Goal: Find specific page/section: Find specific page/section

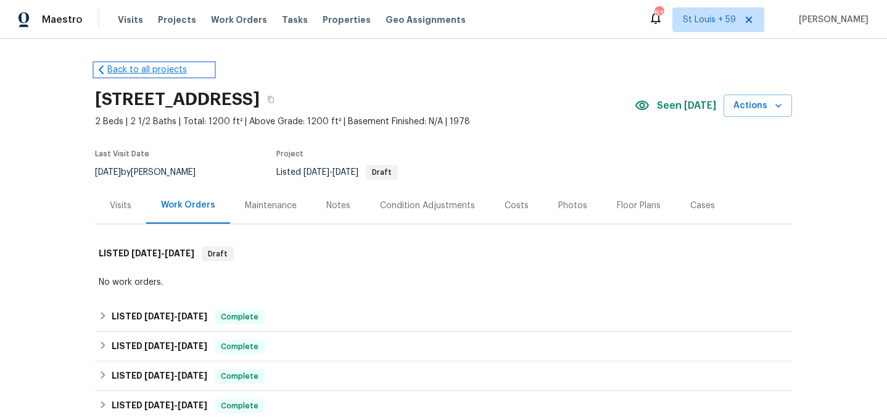
click at [156, 70] on link "Back to all projects" at bounding box center [154, 70] width 118 height 12
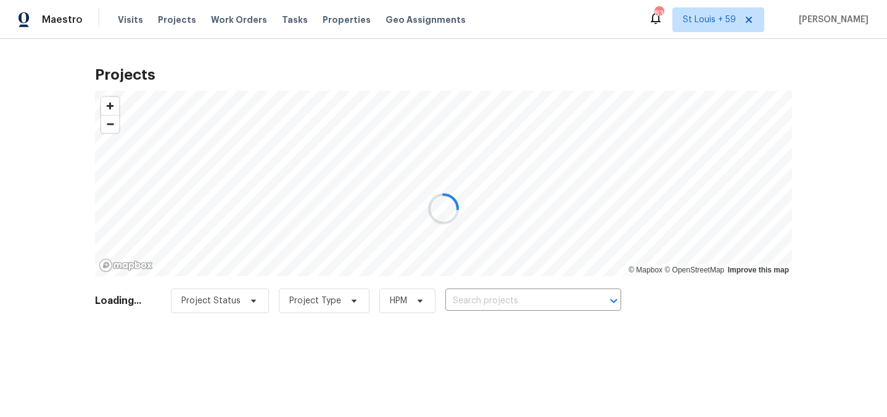
click at [489, 302] on div at bounding box center [443, 208] width 887 height 417
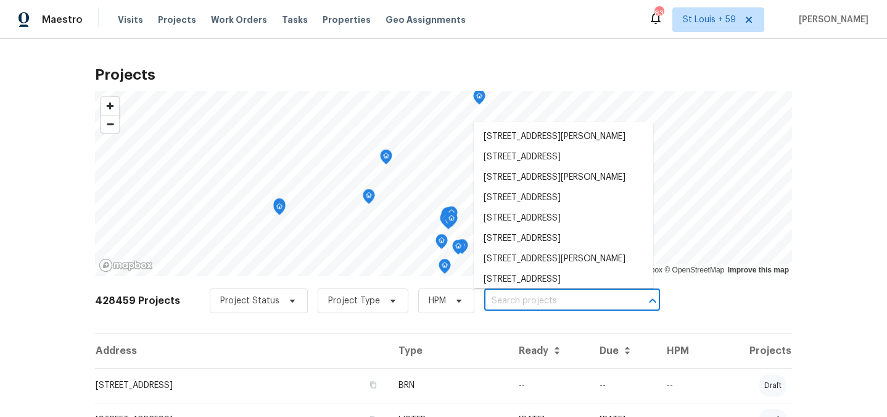
click at [493, 296] on input "text" at bounding box center [554, 300] width 141 height 19
paste input "[STREET_ADDRESS]"
type input "[STREET_ADDRESS]"
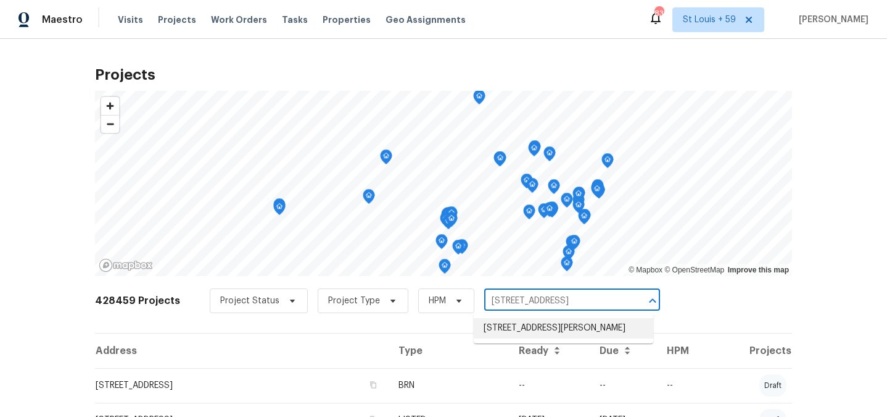
click at [499, 334] on li "[STREET_ADDRESS][PERSON_NAME]" at bounding box center [564, 328] width 180 height 20
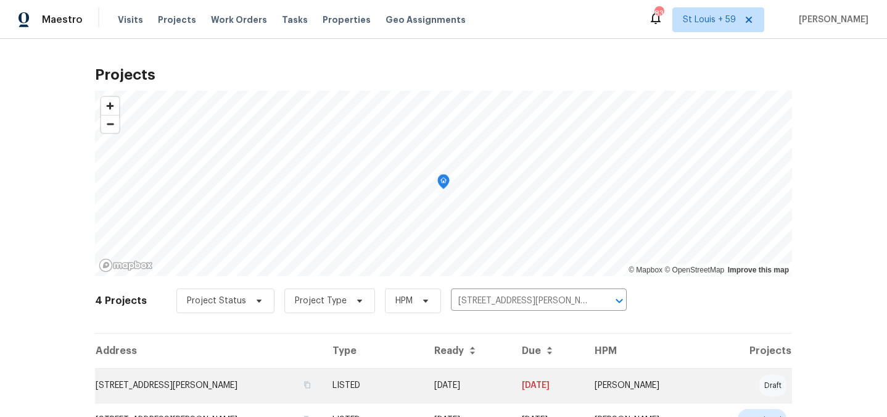
click at [156, 384] on td "[STREET_ADDRESS][PERSON_NAME]" at bounding box center [209, 385] width 228 height 35
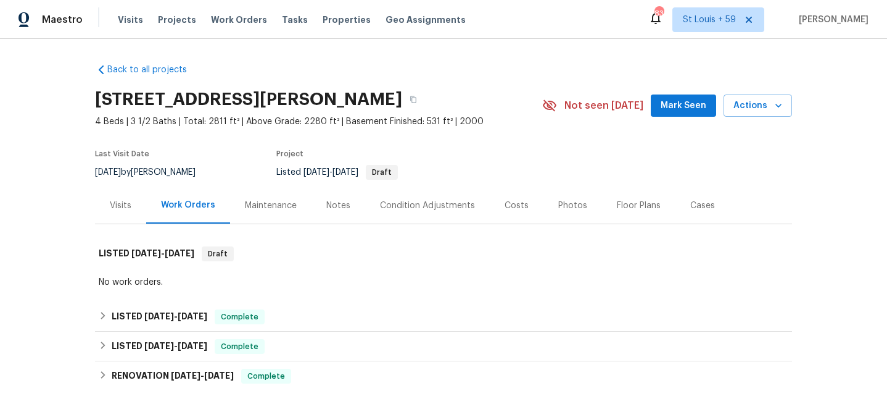
click at [126, 211] on div "Visits" at bounding box center [120, 205] width 51 height 36
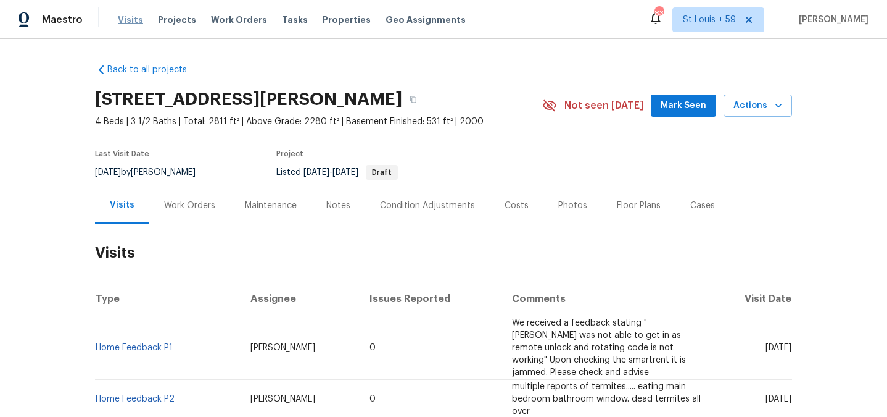
click at [120, 18] on span "Visits" at bounding box center [130, 20] width 25 height 12
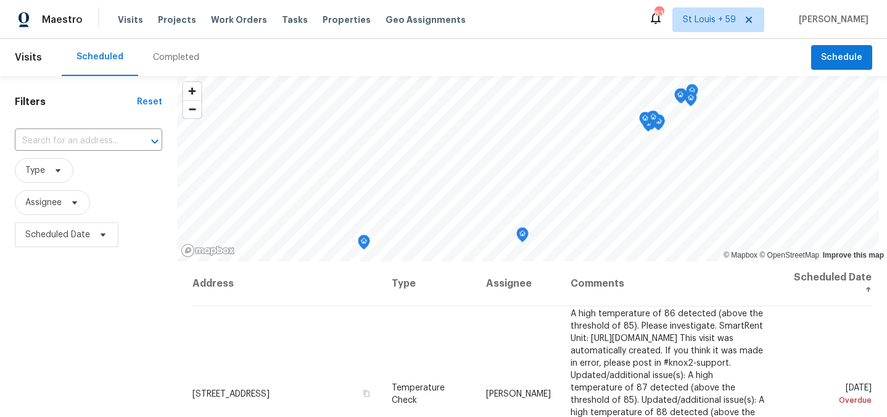
click at [164, 62] on div "Completed" at bounding box center [176, 57] width 46 height 12
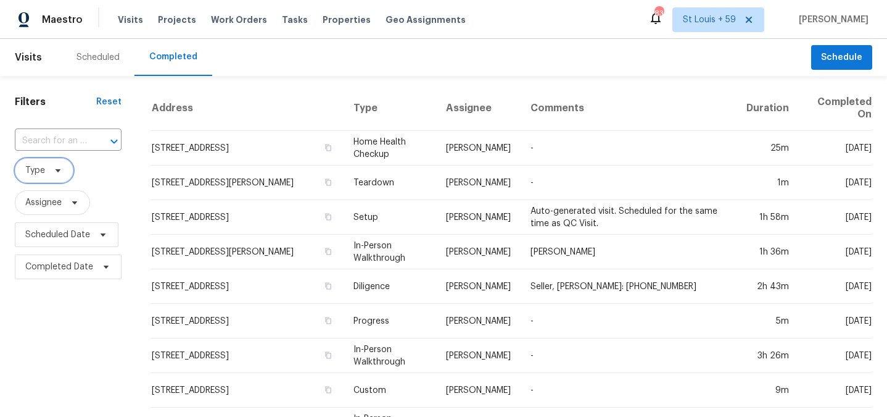
click at [46, 172] on span "Type" at bounding box center [44, 170] width 59 height 25
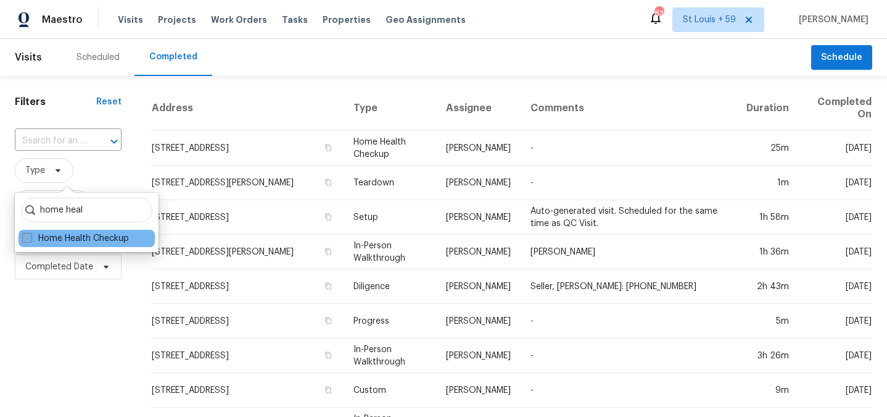
type input "home heal"
click at [48, 234] on label "Home Health Checkup" at bounding box center [75, 238] width 107 height 12
click at [30, 234] on input "Home Health Checkup" at bounding box center [26, 236] width 8 height 8
checkbox input "true"
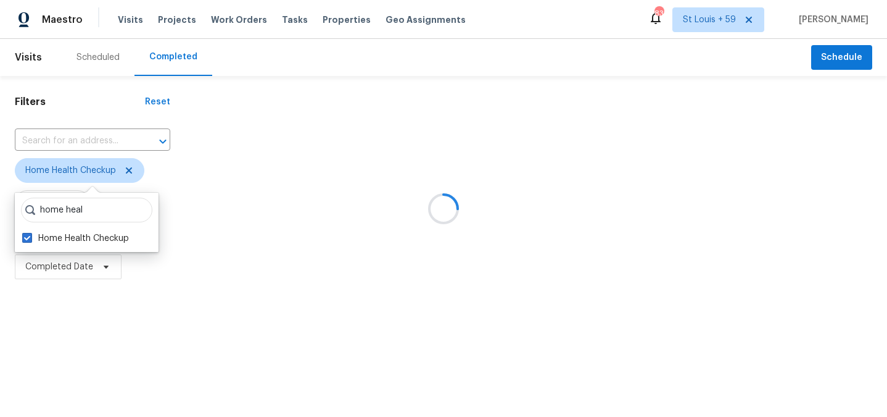
click at [68, 363] on div at bounding box center [443, 208] width 887 height 417
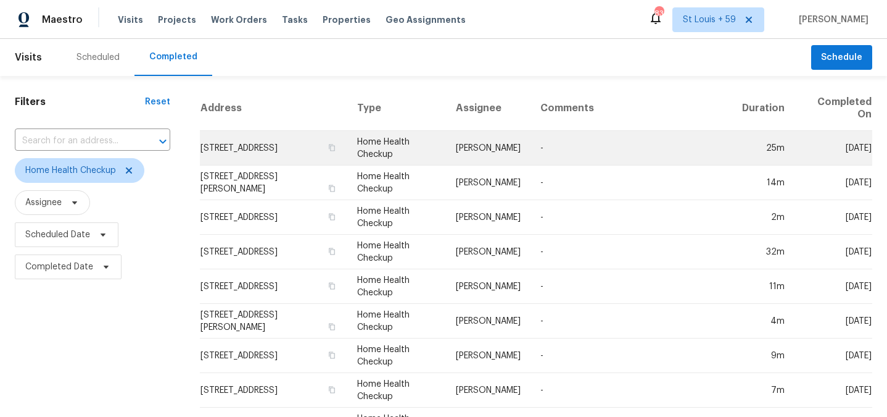
click at [524, 146] on td "[PERSON_NAME]" at bounding box center [488, 148] width 85 height 35
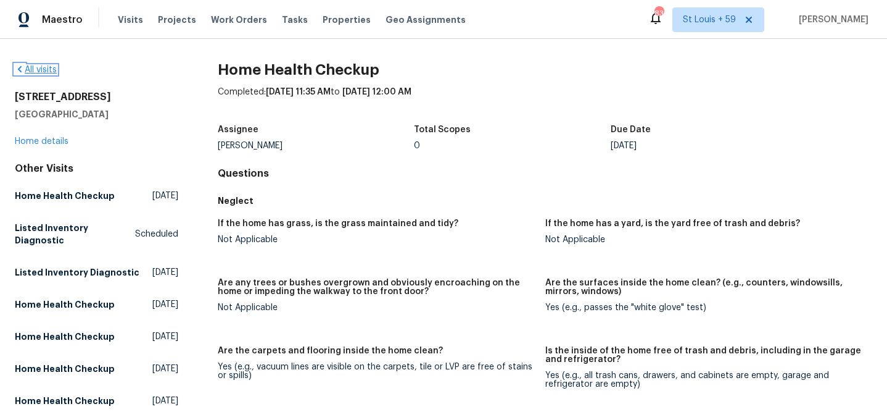
click at [29, 69] on link "All visits" at bounding box center [36, 69] width 42 height 9
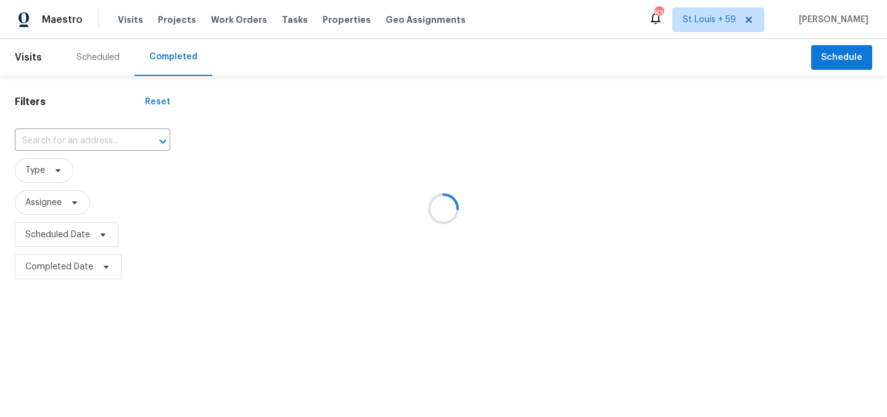
click at [52, 165] on div at bounding box center [443, 208] width 887 height 417
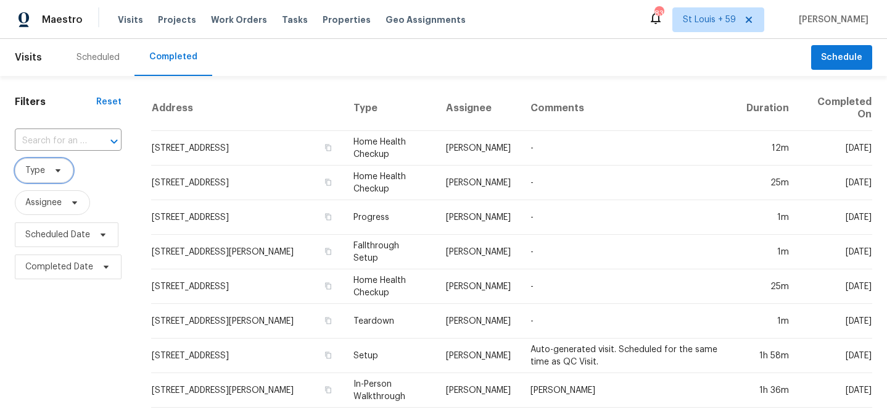
click at [51, 168] on span at bounding box center [56, 170] width 14 height 10
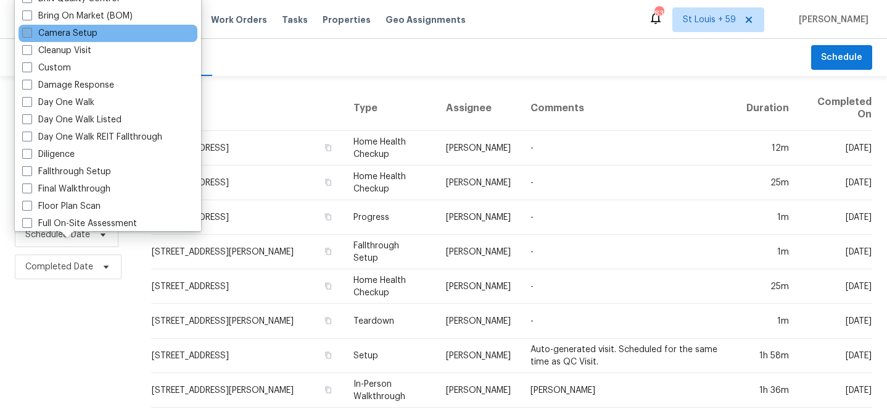
scroll to position [90, 0]
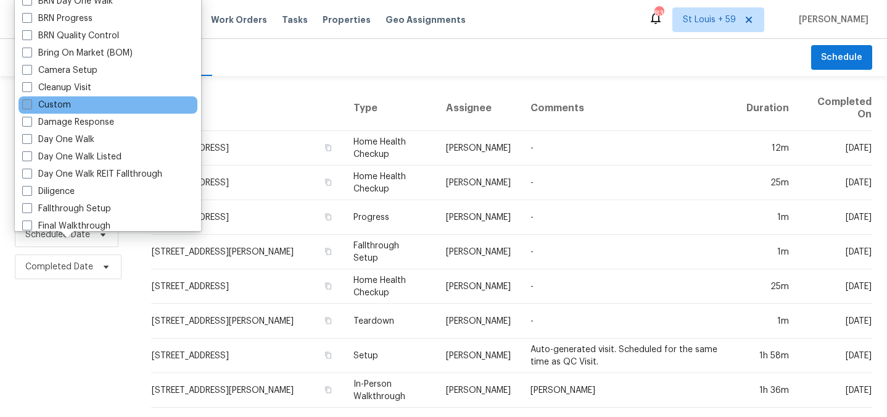
click at [42, 104] on label "Custom" at bounding box center [46, 105] width 49 height 12
click at [30, 104] on input "Custom" at bounding box center [26, 103] width 8 height 8
checkbox input "true"
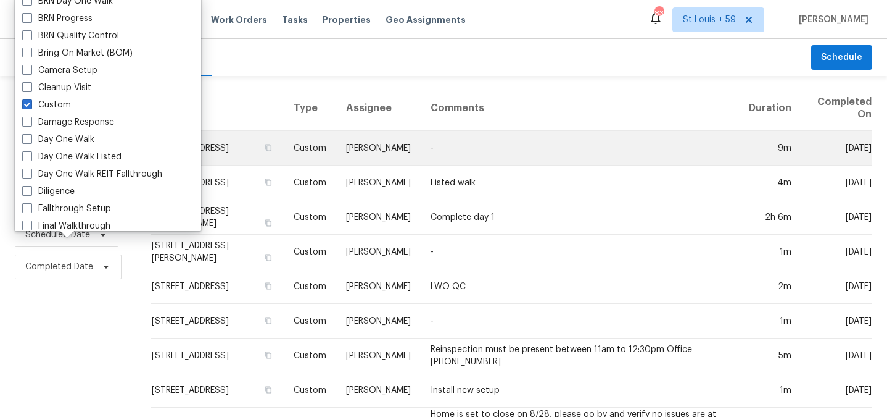
click at [390, 139] on td "[PERSON_NAME]" at bounding box center [378, 148] width 85 height 35
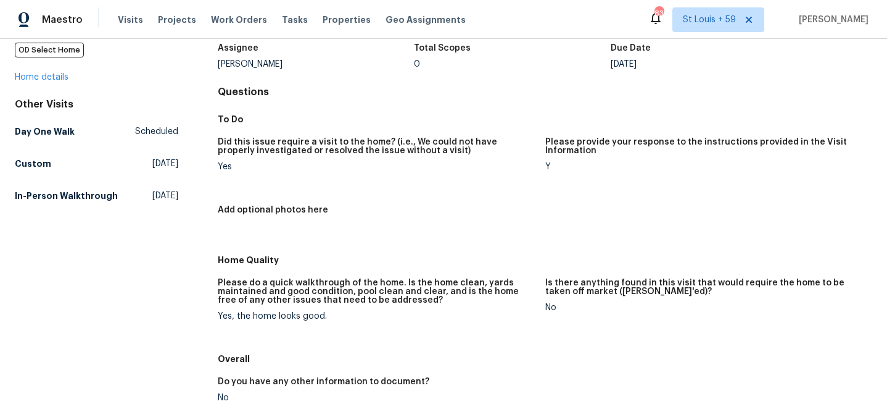
scroll to position [85, 0]
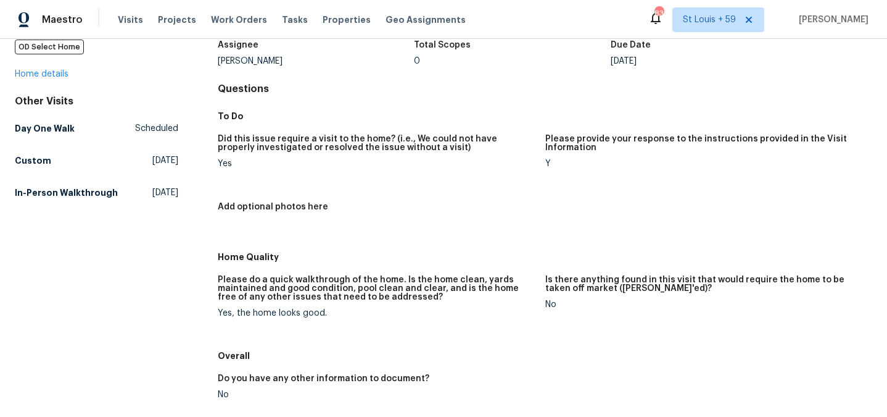
click at [350, 289] on h5 "Please do a quick walkthrough of the home. Is the home clean, yards maintained …" at bounding box center [376, 288] width 317 height 26
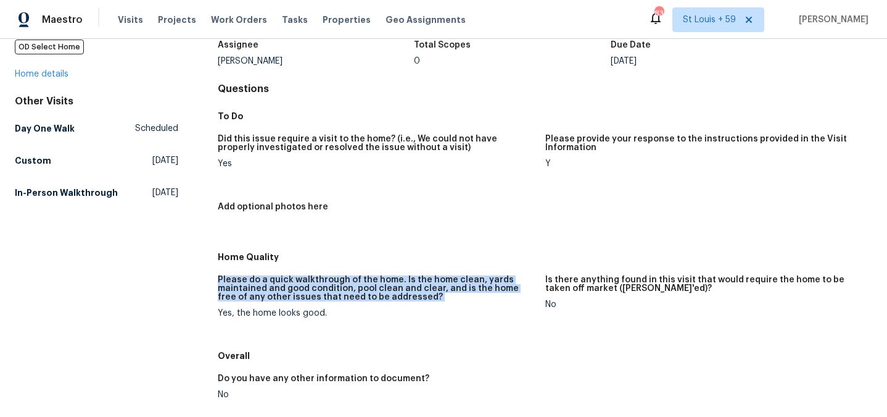
click at [350, 289] on h5 "Please do a quick walkthrough of the home. Is the home clean, yards maintained …" at bounding box center [376, 288] width 317 height 26
copy h5 "Please do a quick walkthrough of the home. Is the home clean, yards maintained …"
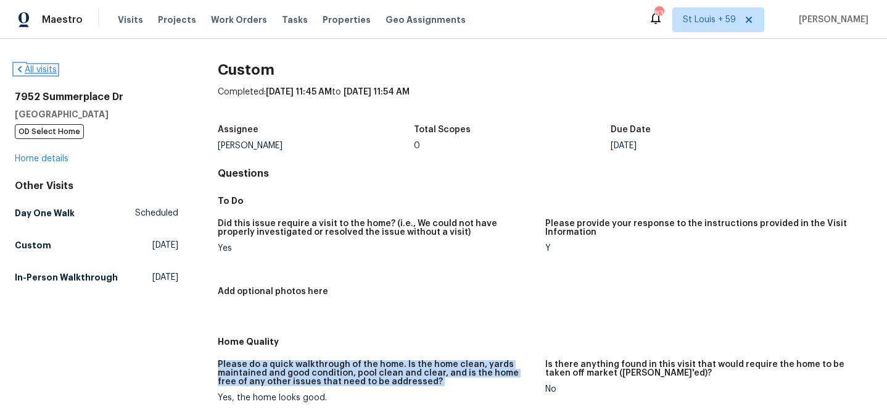
click at [33, 67] on link "All visits" at bounding box center [36, 69] width 42 height 9
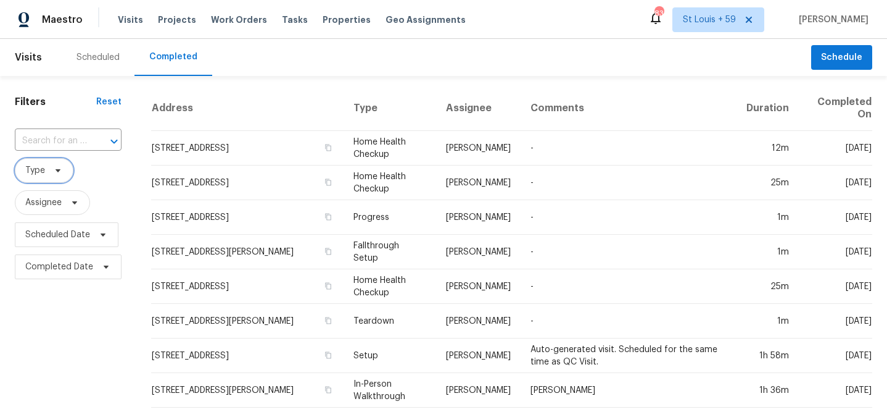
click at [68, 170] on span "Type" at bounding box center [44, 170] width 59 height 25
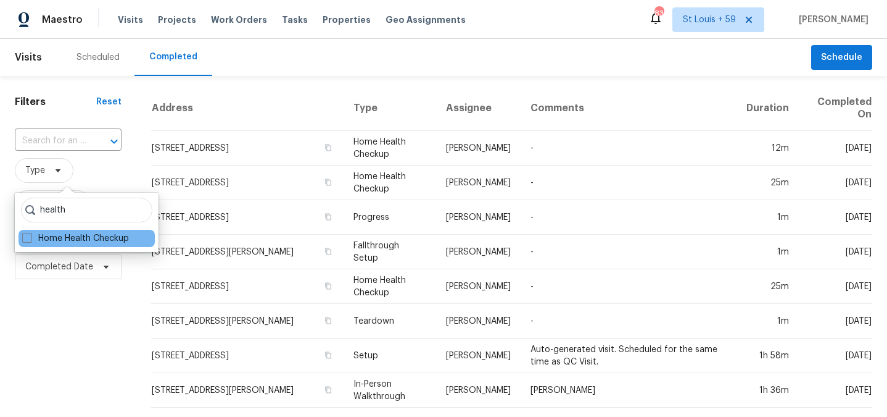
type input "health"
click at [65, 244] on div "Home Health Checkup" at bounding box center [87, 238] width 136 height 17
click at [64, 242] on label "Home Health Checkup" at bounding box center [75, 238] width 107 height 12
click at [30, 240] on input "Home Health Checkup" at bounding box center [26, 236] width 8 height 8
checkbox input "true"
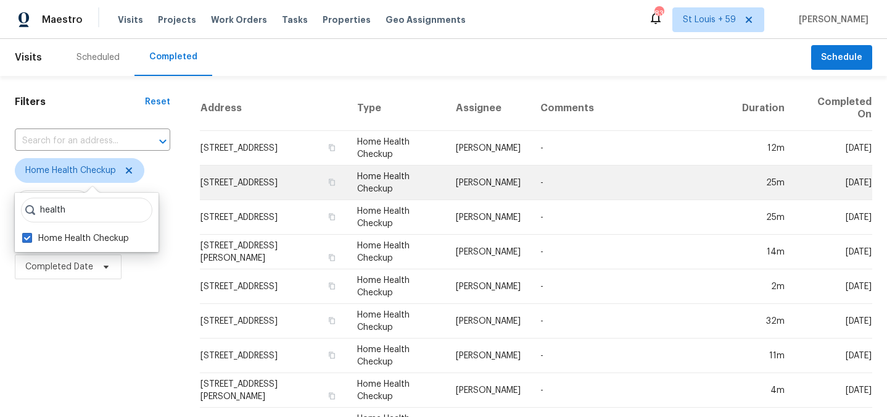
click at [288, 185] on td "[STREET_ADDRESS]" at bounding box center [273, 182] width 147 height 35
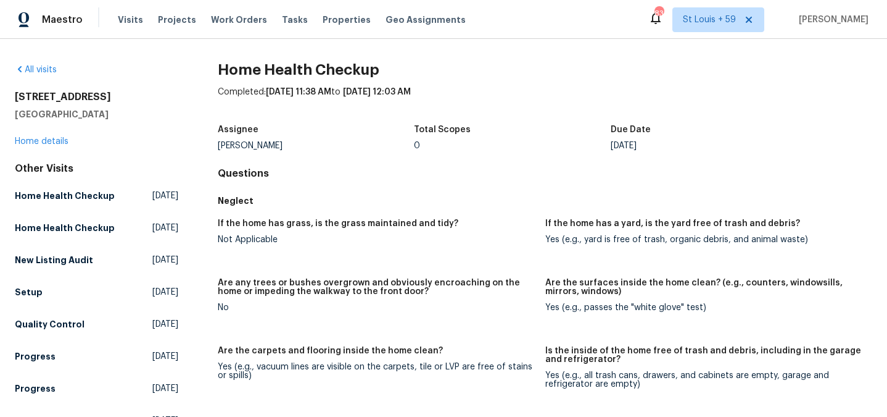
scroll to position [59, 0]
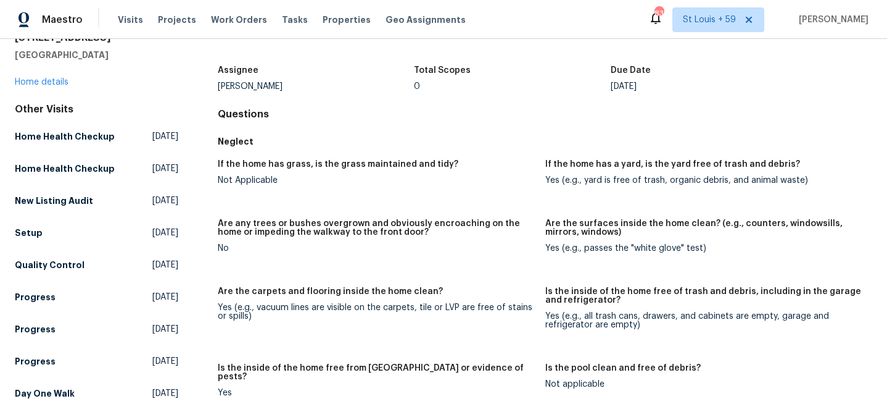
click at [296, 164] on h5 "If the home has grass, is the grass maintained and tidy?" at bounding box center [338, 164] width 241 height 9
copy h5 "If the home has grass, is the grass maintained and tidy?"
